Goal: Find specific page/section: Find specific page/section

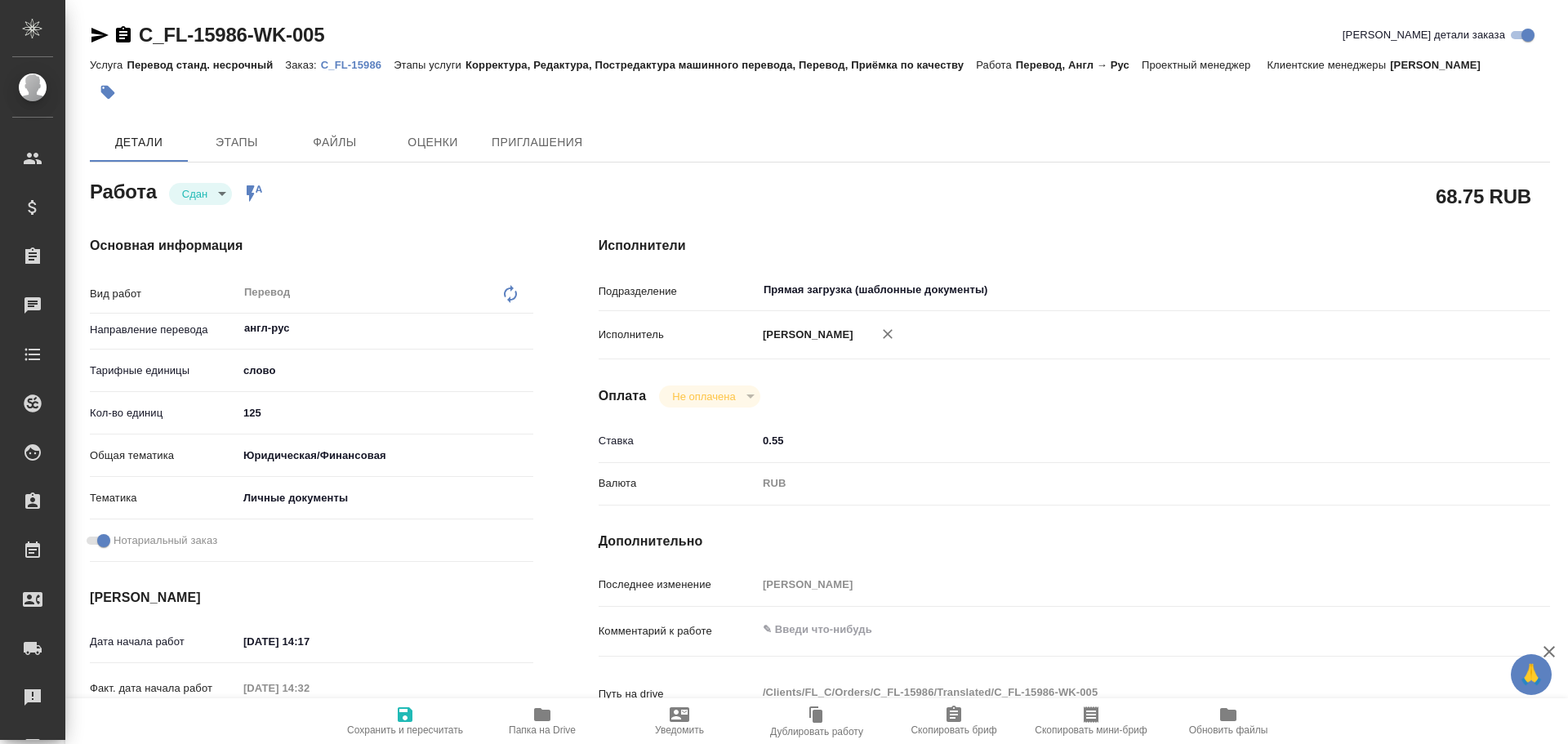
type textarea "x"
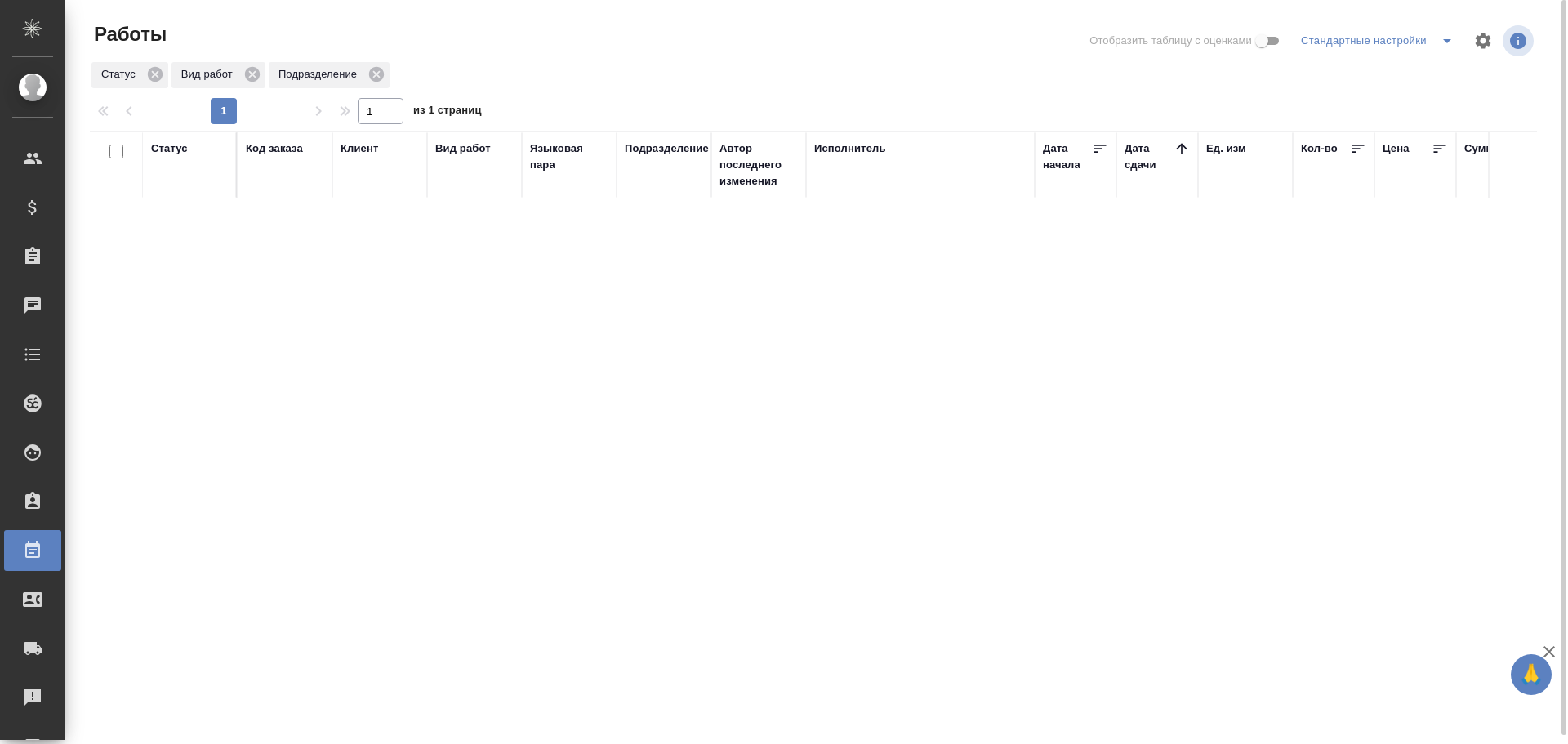
click at [1443, 45] on icon "split button" at bounding box center [1448, 41] width 20 height 20
click at [1408, 73] on li "Мои, в работе" at bounding box center [1380, 73] width 167 height 26
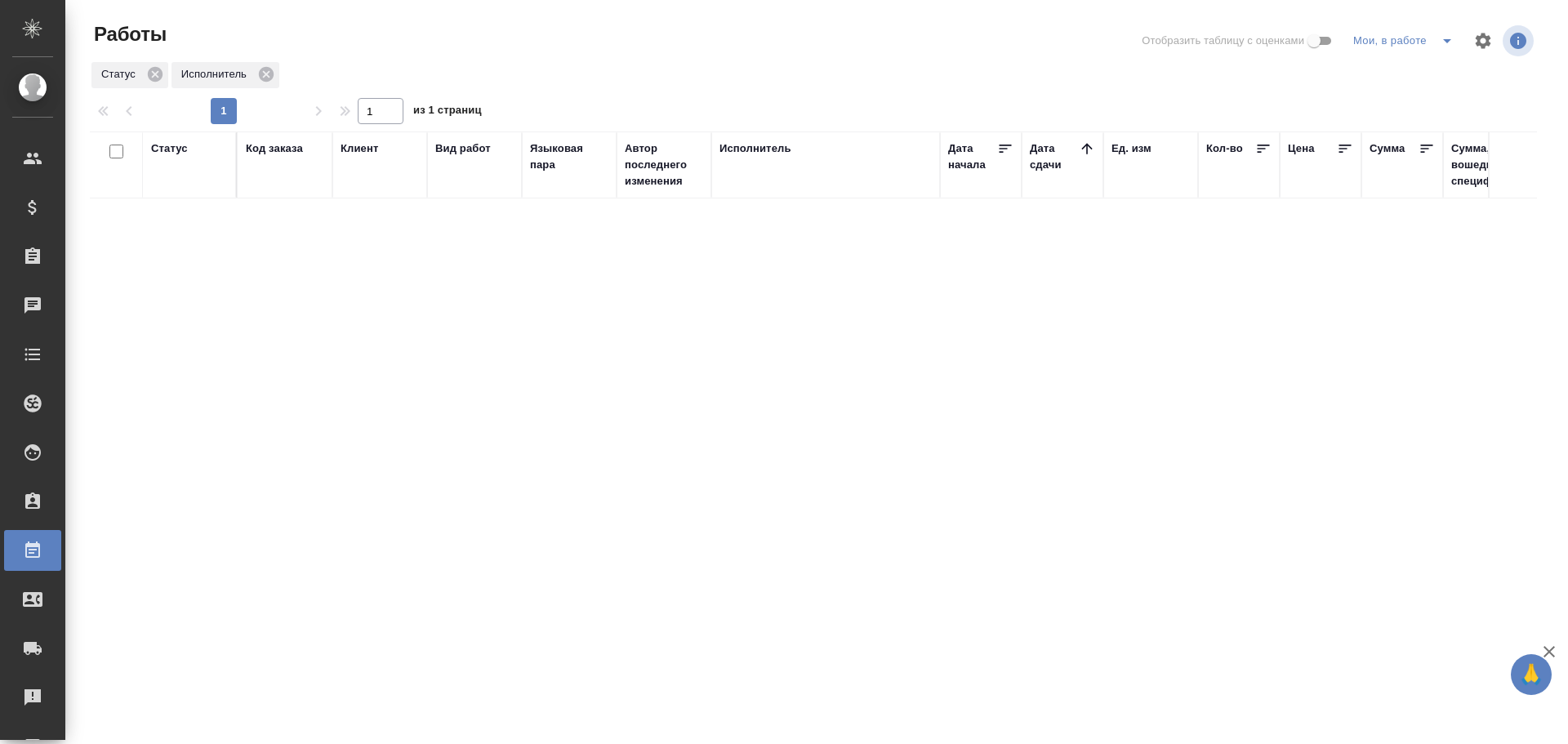
click at [1455, 47] on icon "split button" at bounding box center [1448, 41] width 20 height 20
click at [1408, 79] on li "Стандартные настройки" at bounding box center [1406, 73] width 157 height 26
